Goal: Task Accomplishment & Management: Use online tool/utility

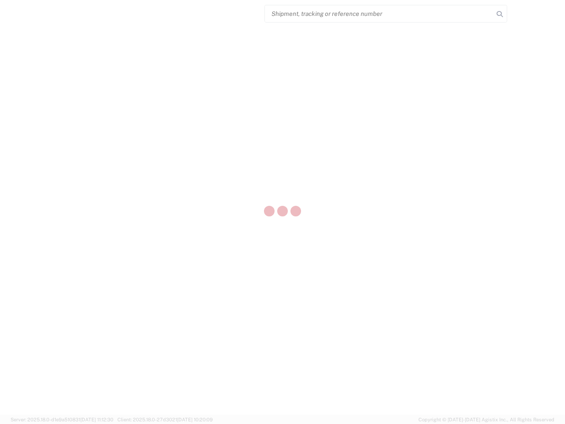
select select "US"
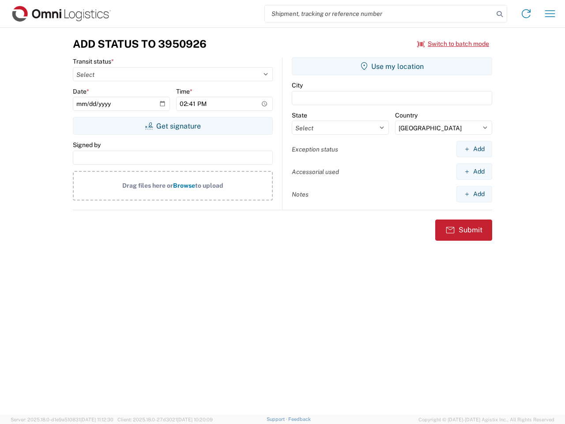
click at [379, 14] on input "search" at bounding box center [379, 13] width 229 height 17
click at [500, 14] on icon at bounding box center [499, 14] width 12 height 12
click at [526, 14] on icon at bounding box center [526, 14] width 14 height 14
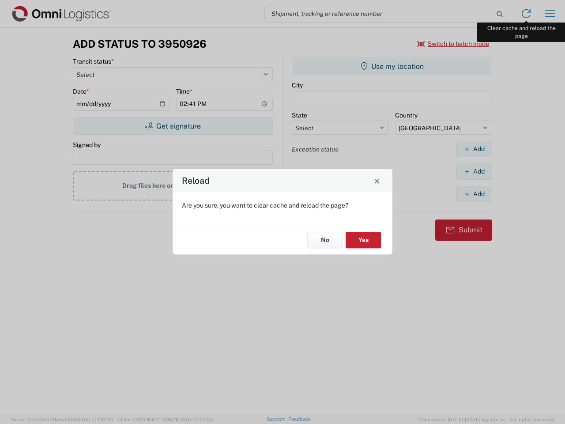
click at [550, 14] on div "Reload Are you sure, you want to clear cache and reload the page? No Yes" at bounding box center [282, 212] width 565 height 424
click at [453, 44] on div "Reload Are you sure, you want to clear cache and reload the page? No Yes" at bounding box center [282, 212] width 565 height 424
click at [173, 126] on div "Reload Are you sure, you want to clear cache and reload the page? No Yes" at bounding box center [282, 212] width 565 height 424
click at [392, 66] on div "Reload Are you sure, you want to clear cache and reload the page? No Yes" at bounding box center [282, 212] width 565 height 424
click at [474, 149] on div "Reload Are you sure, you want to clear cache and reload the page? No Yes" at bounding box center [282, 212] width 565 height 424
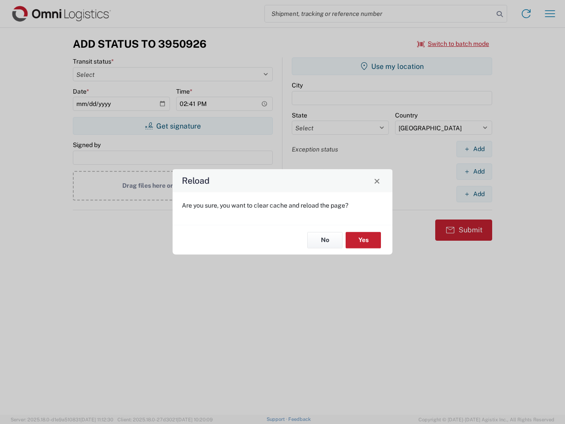
click at [474, 171] on div "Reload Are you sure, you want to clear cache and reload the page? No Yes" at bounding box center [282, 212] width 565 height 424
click at [474, 194] on div "Reload Are you sure, you want to clear cache and reload the page? No Yes" at bounding box center [282, 212] width 565 height 424
